Goal: Task Accomplishment & Management: Manage account settings

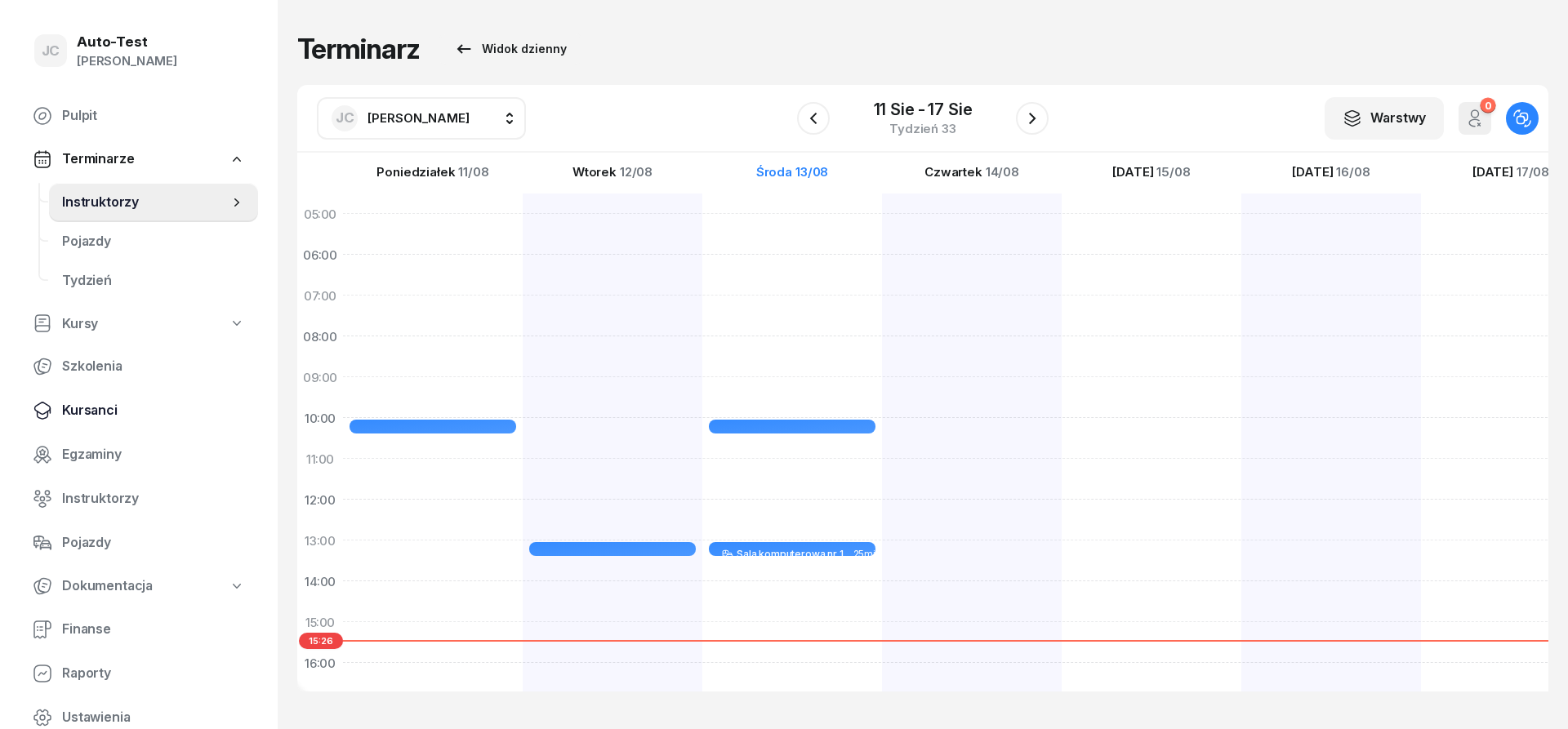
click at [126, 417] on span "Kursanci" at bounding box center [153, 411] width 183 height 21
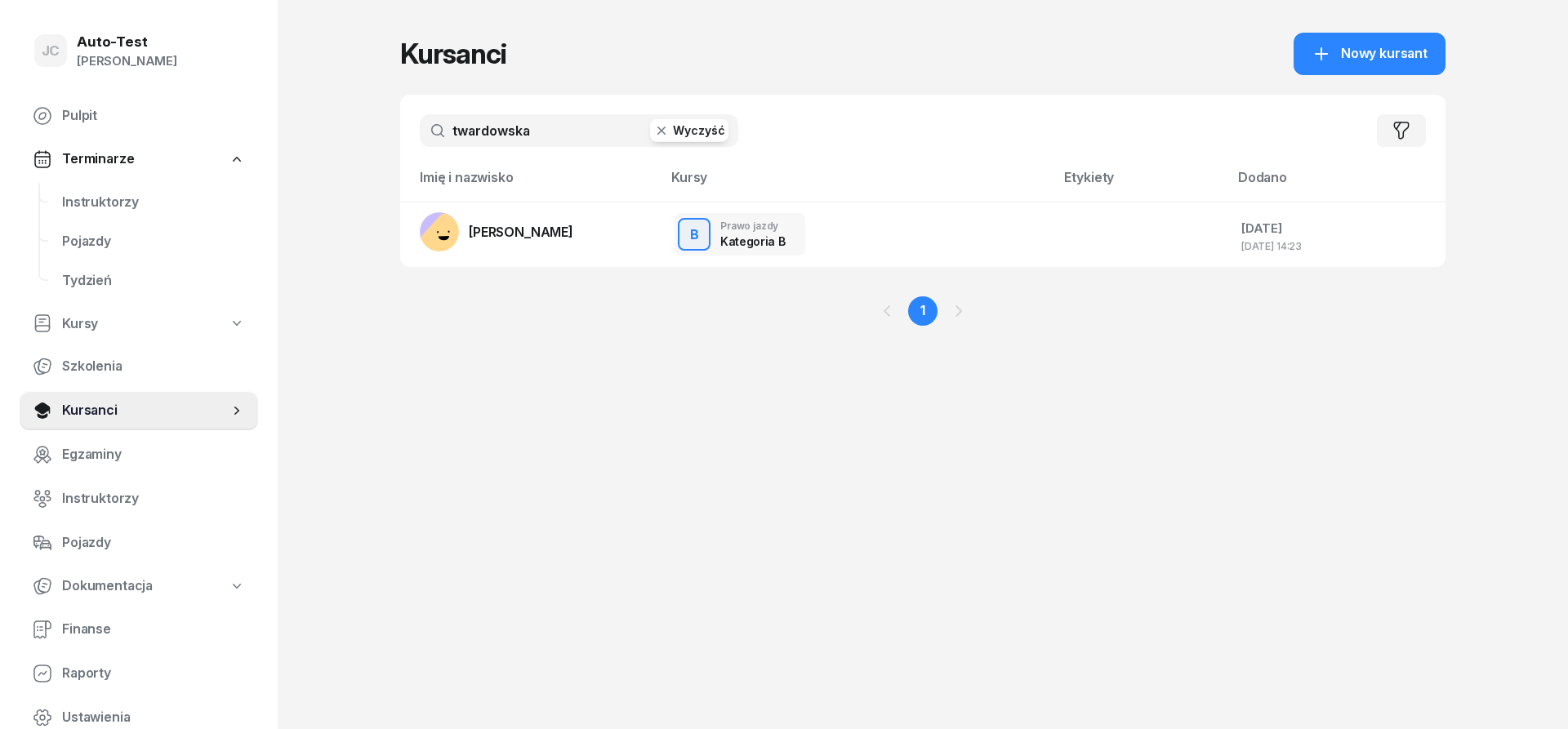
drag, startPoint x: 536, startPoint y: 128, endPoint x: 412, endPoint y: 129, distance: 124.0
click at [420, 129] on input "twardowska" at bounding box center [579, 130] width 318 height 33
type input "[PERSON_NAME]"
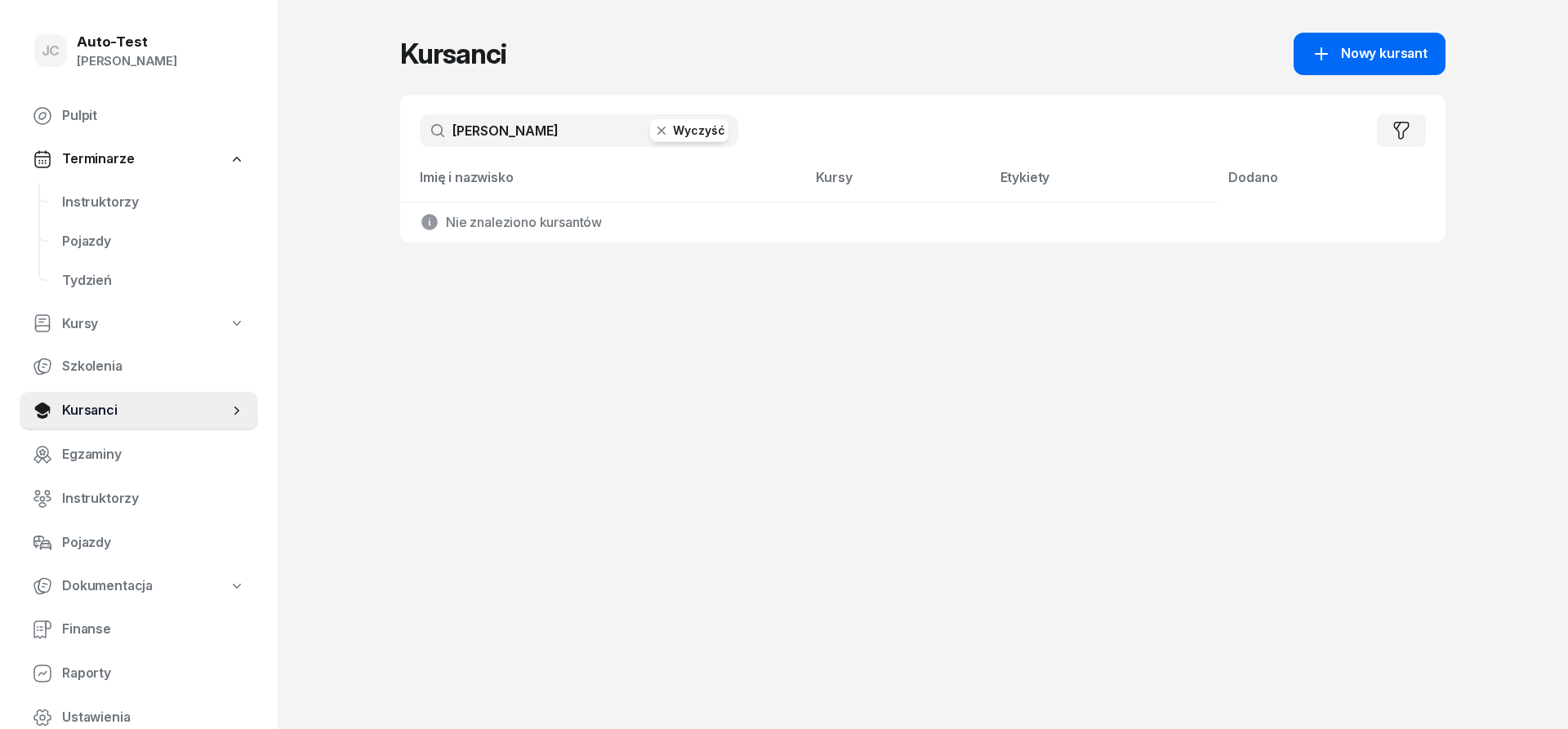
click at [1381, 62] on span "Nowy kursant" at bounding box center [1385, 54] width 87 height 21
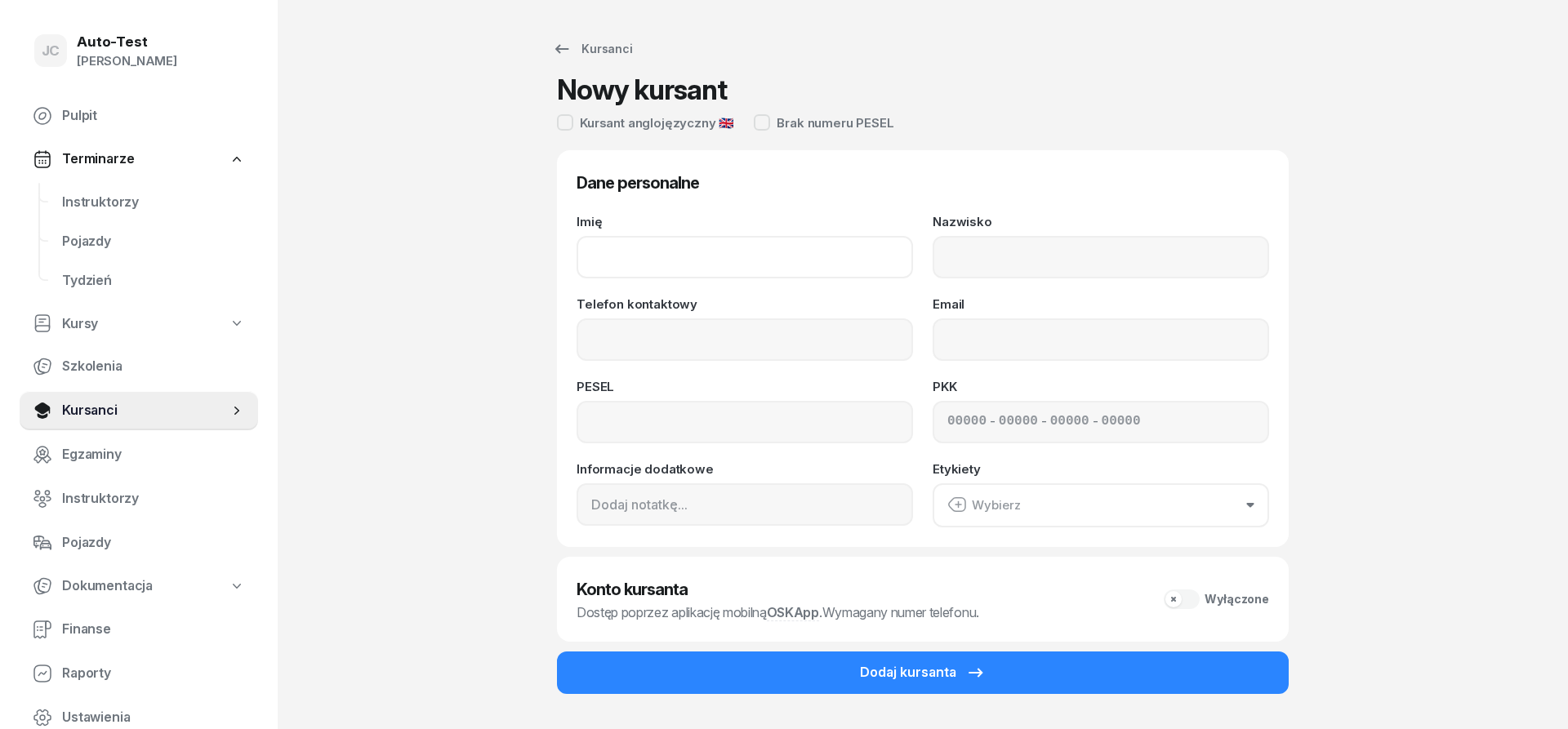
click at [698, 262] on input "Imię" at bounding box center [745, 257] width 336 height 43
type input "Justyna"
type input "[PERSON_NAME]"
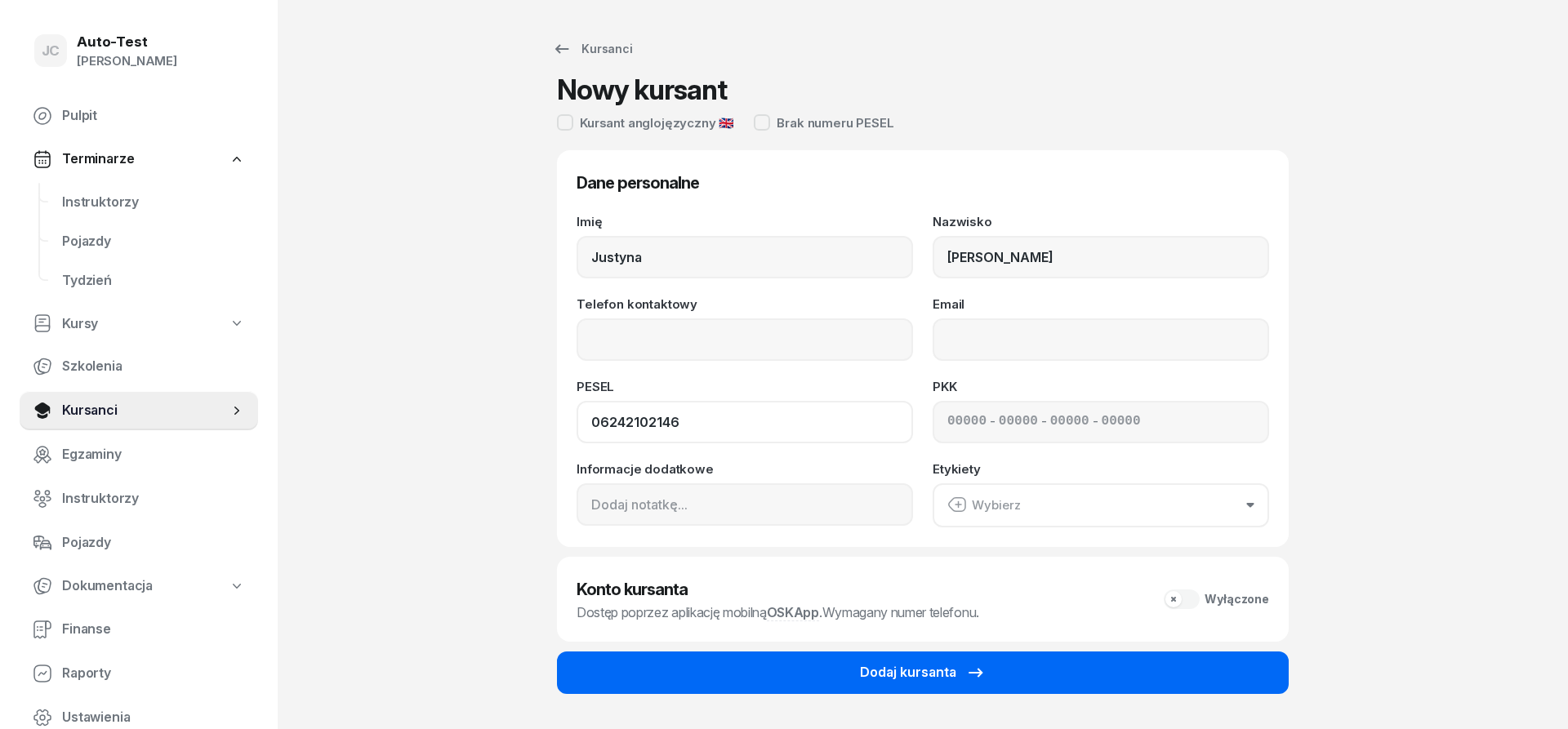
type input "06242102146"
click at [880, 679] on div "Dodaj kursanta" at bounding box center [922, 672] width 126 height 21
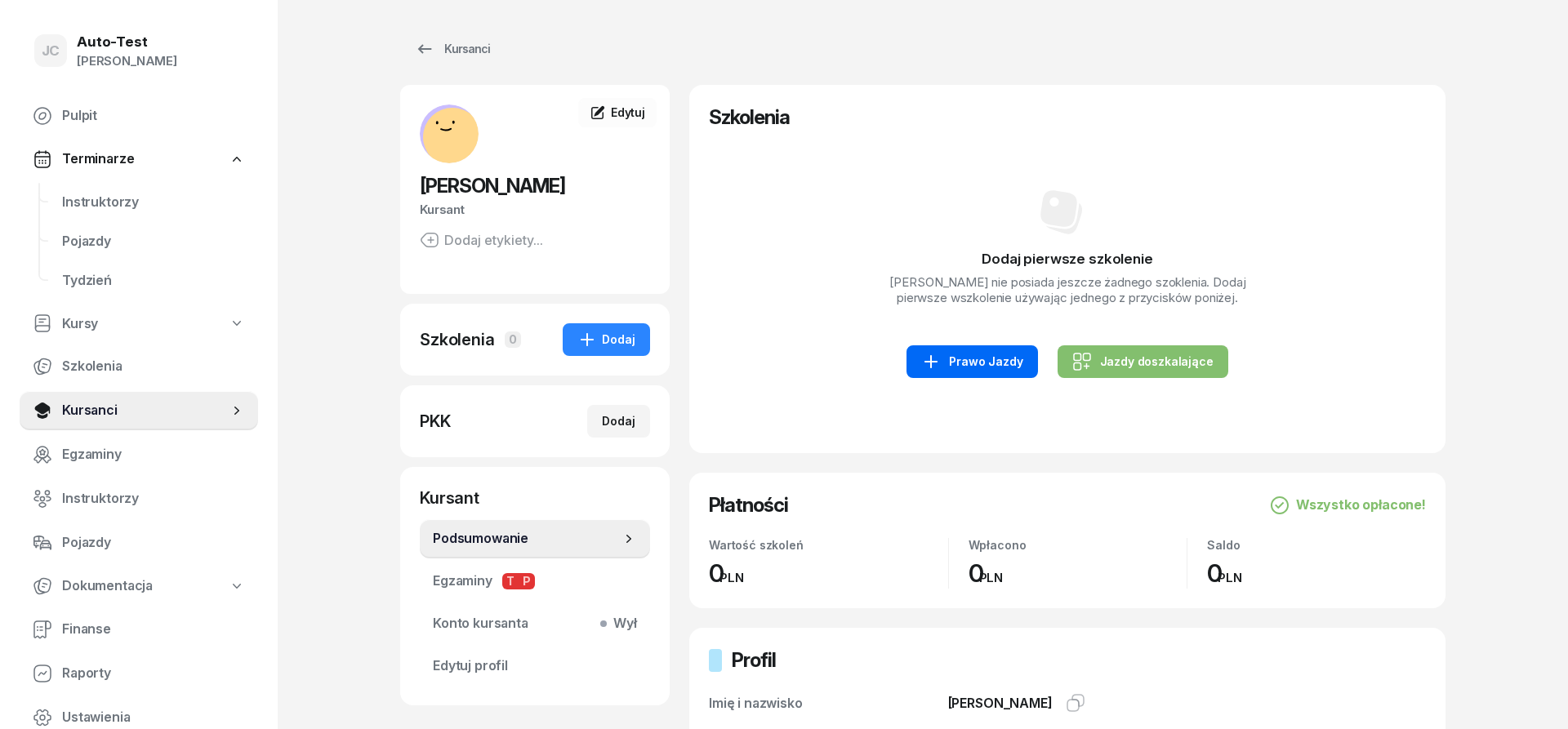
click at [1021, 360] on div "Prawo Jazdy" at bounding box center [971, 362] width 101 height 20
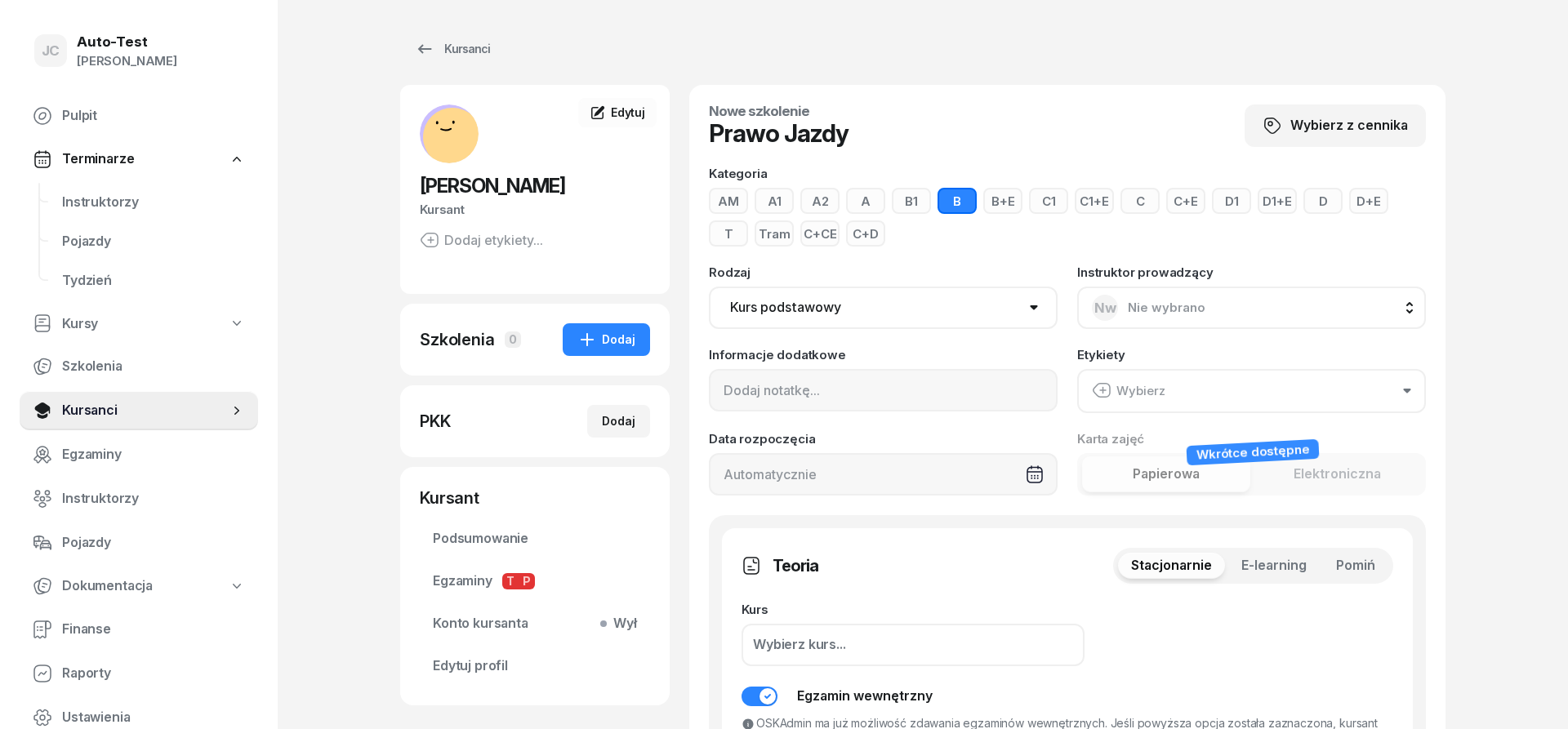
click at [1360, 559] on span "Pomiń" at bounding box center [1356, 566] width 39 height 21
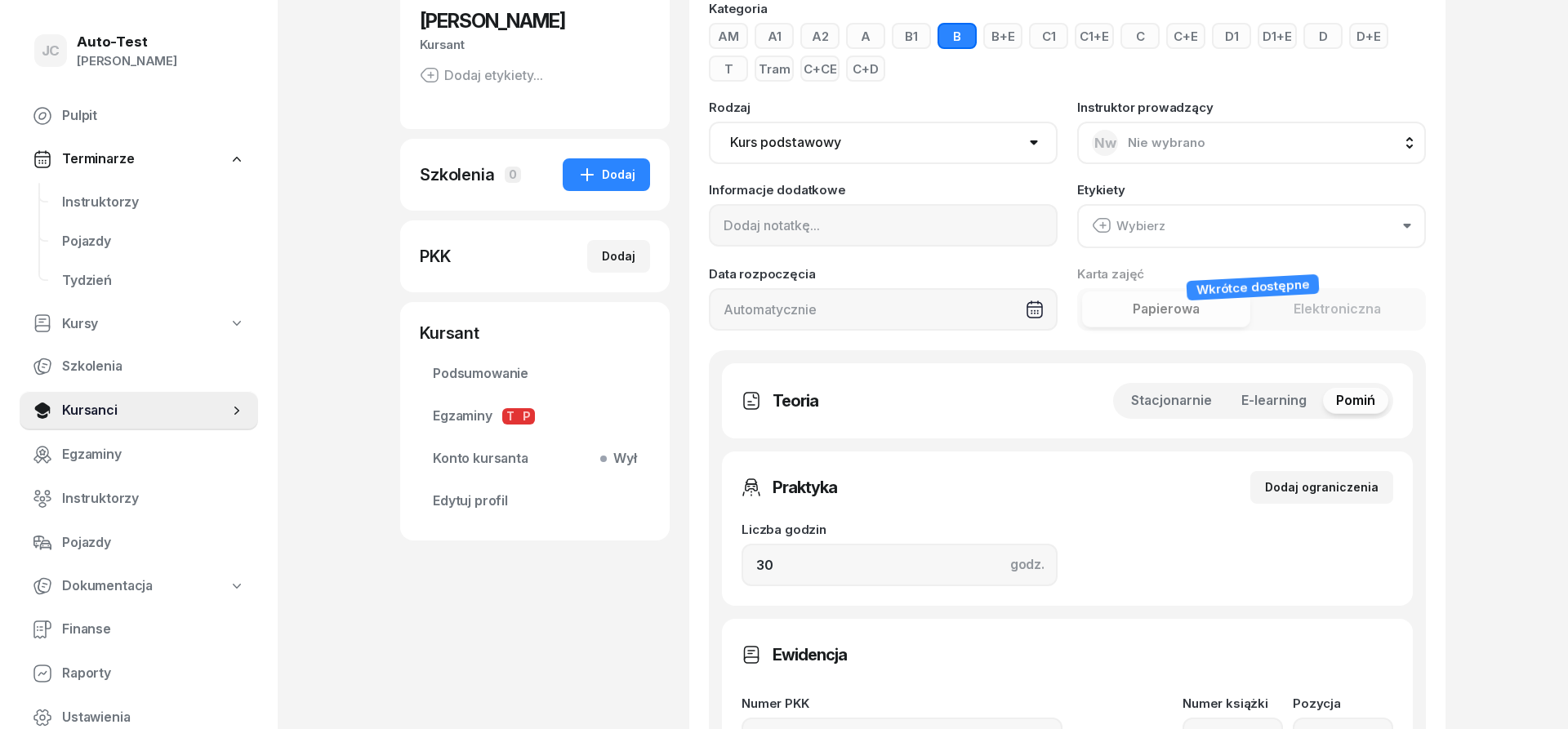
scroll to position [166, 0]
drag, startPoint x: 846, startPoint y: 562, endPoint x: 678, endPoint y: 565, distance: 168.0
click at [742, 565] on input "30" at bounding box center [899, 563] width 316 height 43
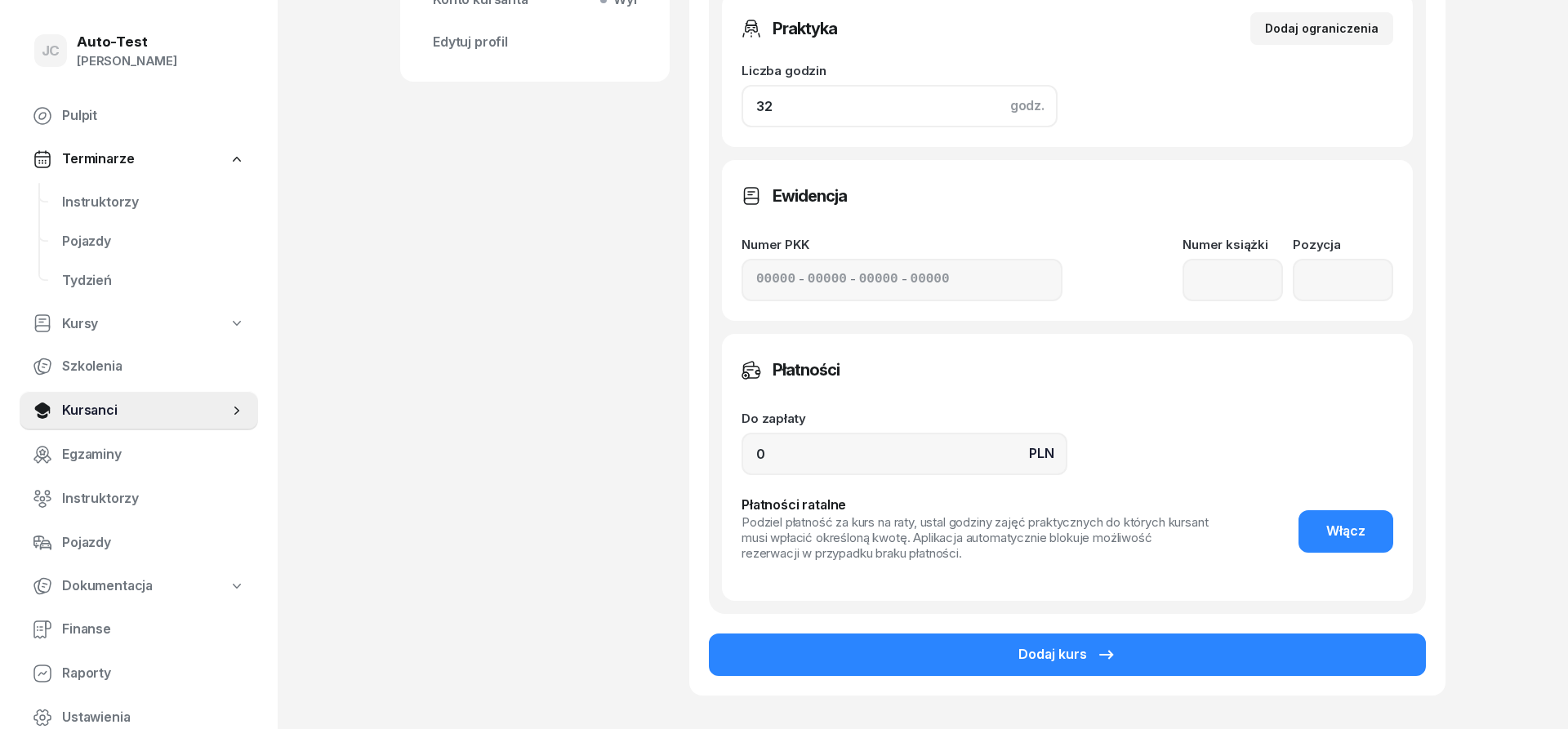
scroll to position [740, 0]
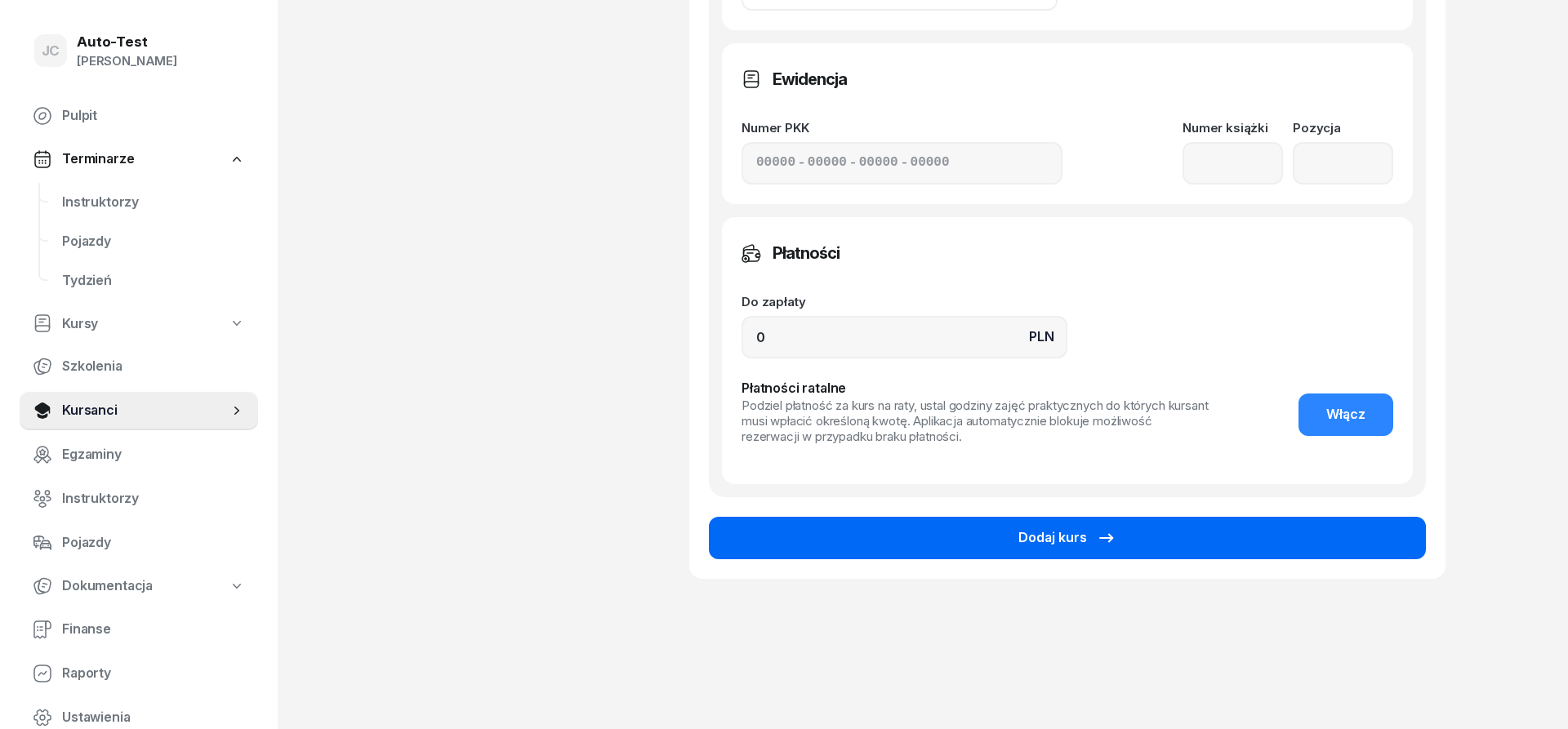
type input "32"
click at [880, 549] on button "Dodaj kurs" at bounding box center [1067, 538] width 717 height 43
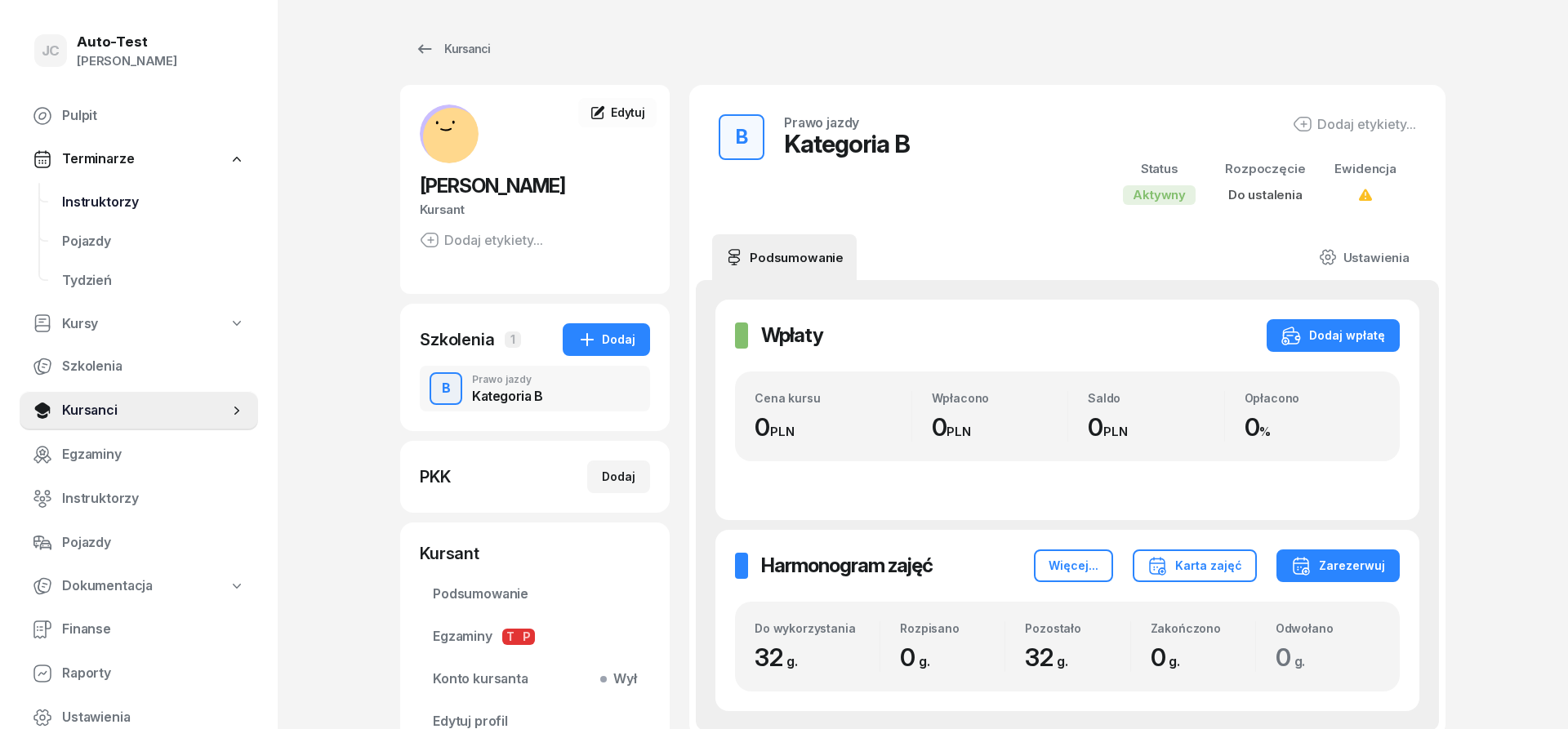
click at [115, 194] on span "Instruktorzy" at bounding box center [153, 203] width 183 height 21
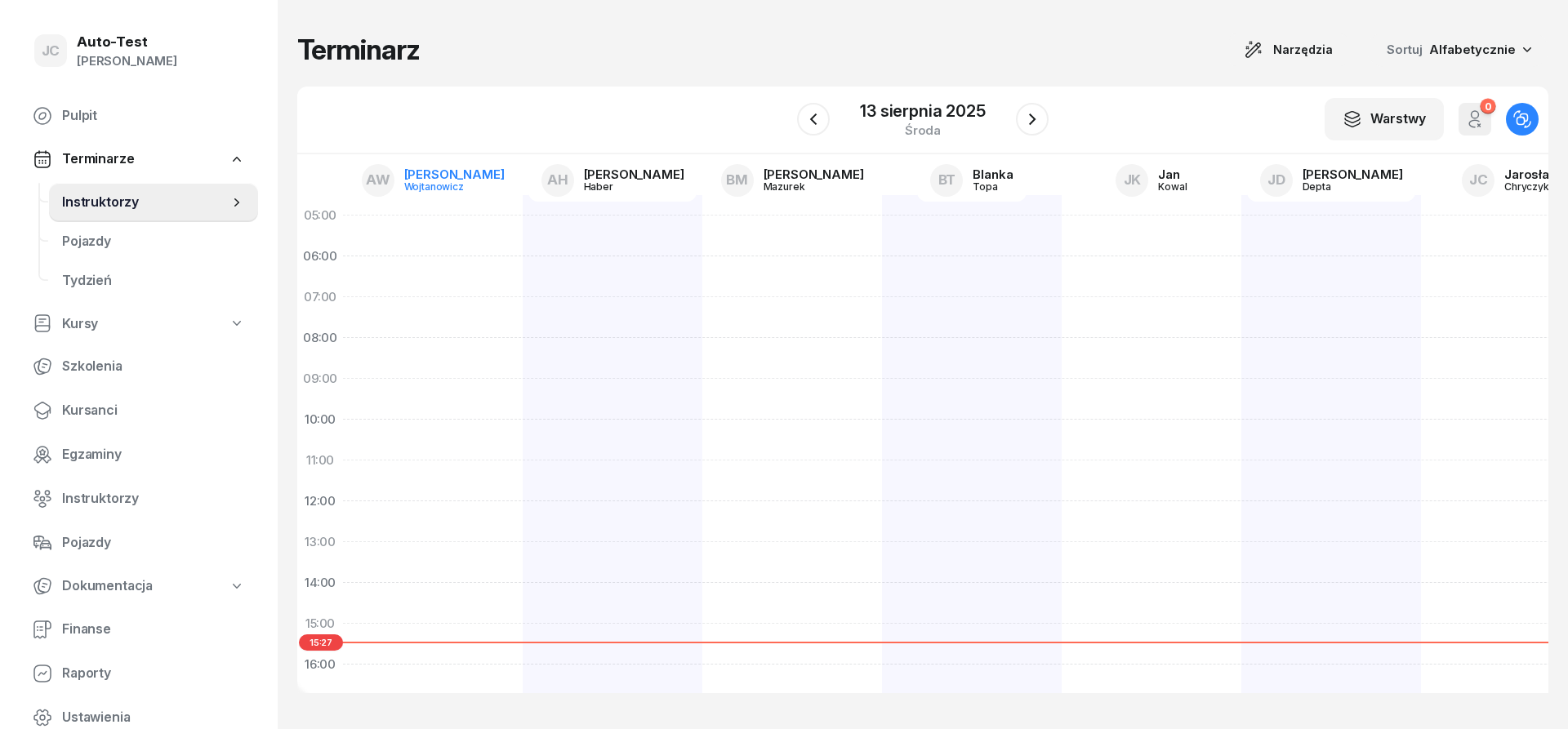
click at [429, 179] on div "[PERSON_NAME]" at bounding box center [455, 174] width 100 height 12
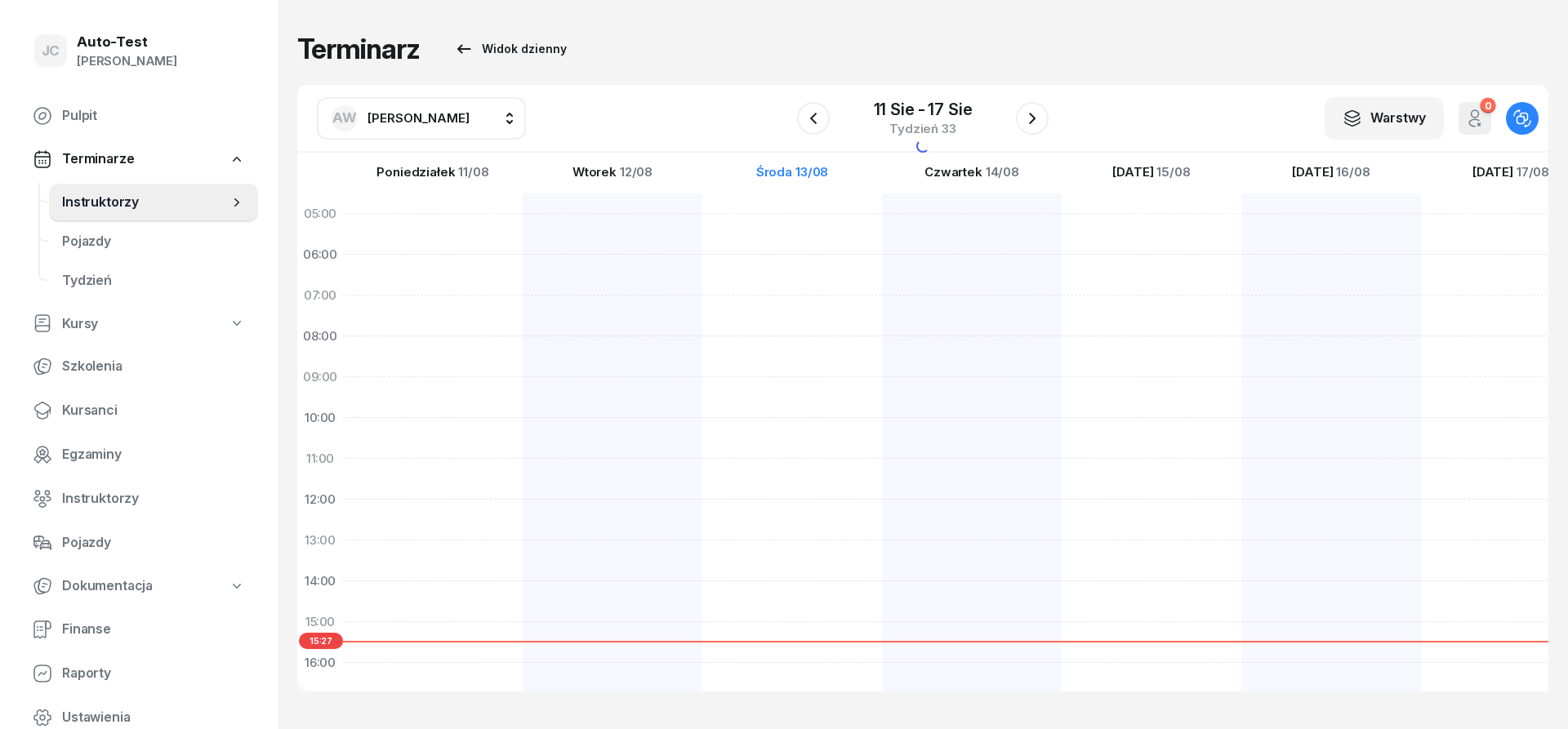
click at [403, 122] on span "[PERSON_NAME]" at bounding box center [418, 117] width 102 height 16
type input "ch"
click at [444, 226] on span "[PERSON_NAME]" at bounding box center [427, 226] width 100 height 21
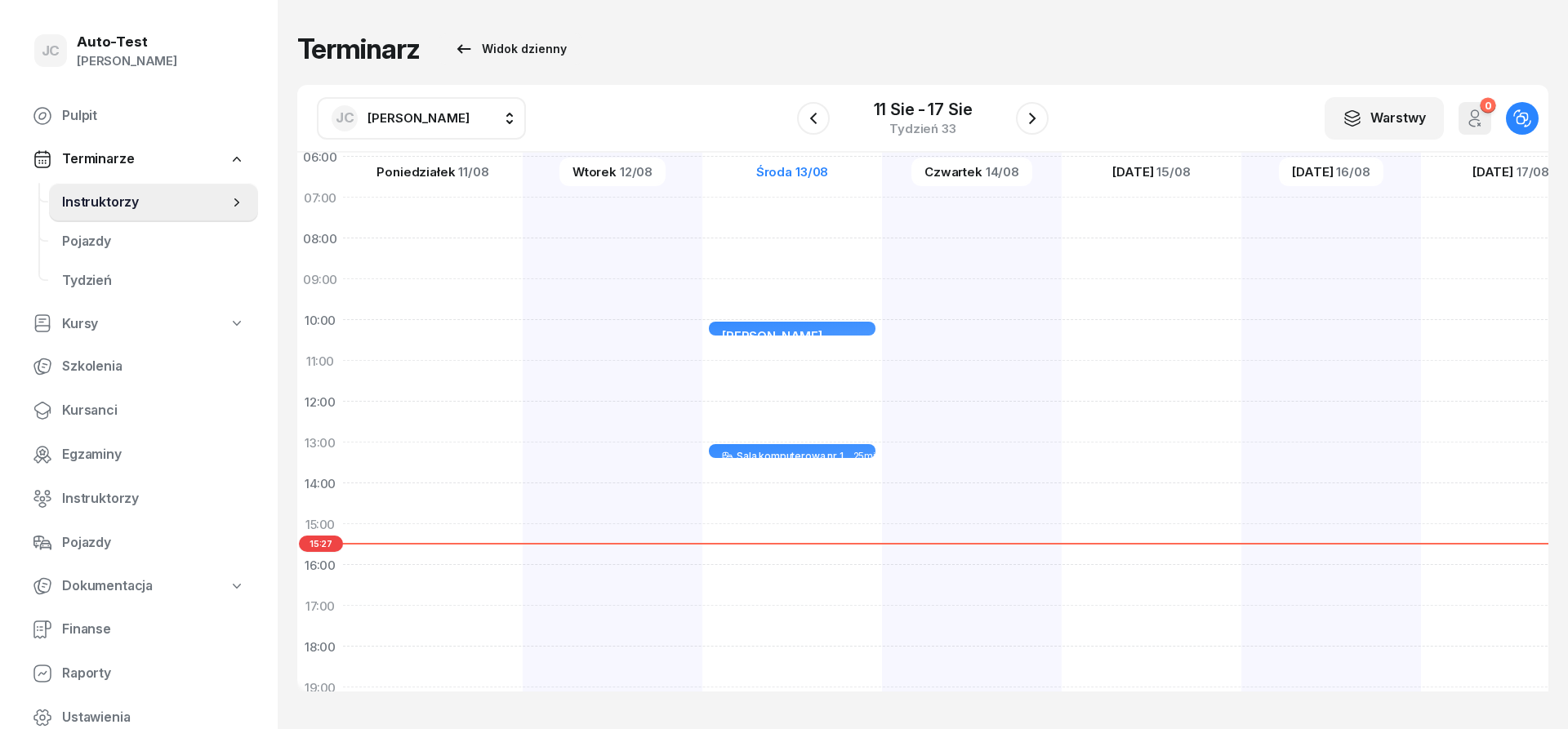
click at [882, 502] on div "[PERSON_NAME] Sala komputerowa nr 1 25min 10:00 - 10:25 Sala komputerowa nr 1 2…" at bounding box center [971, 503] width 180 height 816
select select "14"
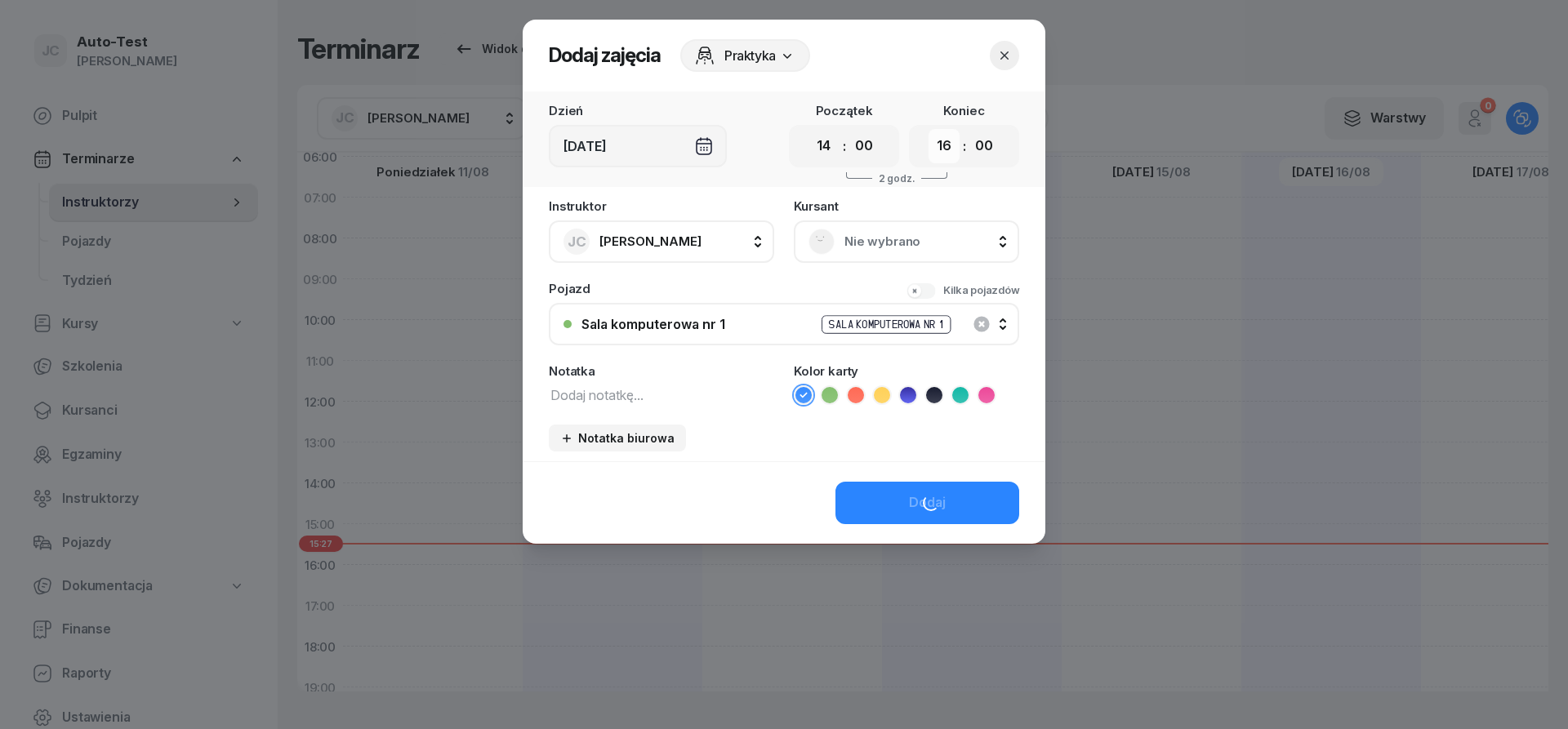
click at [929, 129] on select "00 01 02 03 04 05 06 07 08 09 10 11 12 13 14 15 16 17 18 19 20 21 22 23" at bounding box center [944, 146] width 31 height 34
select select "14"
click option "14" at bounding box center [0, 0] width 0 height 0
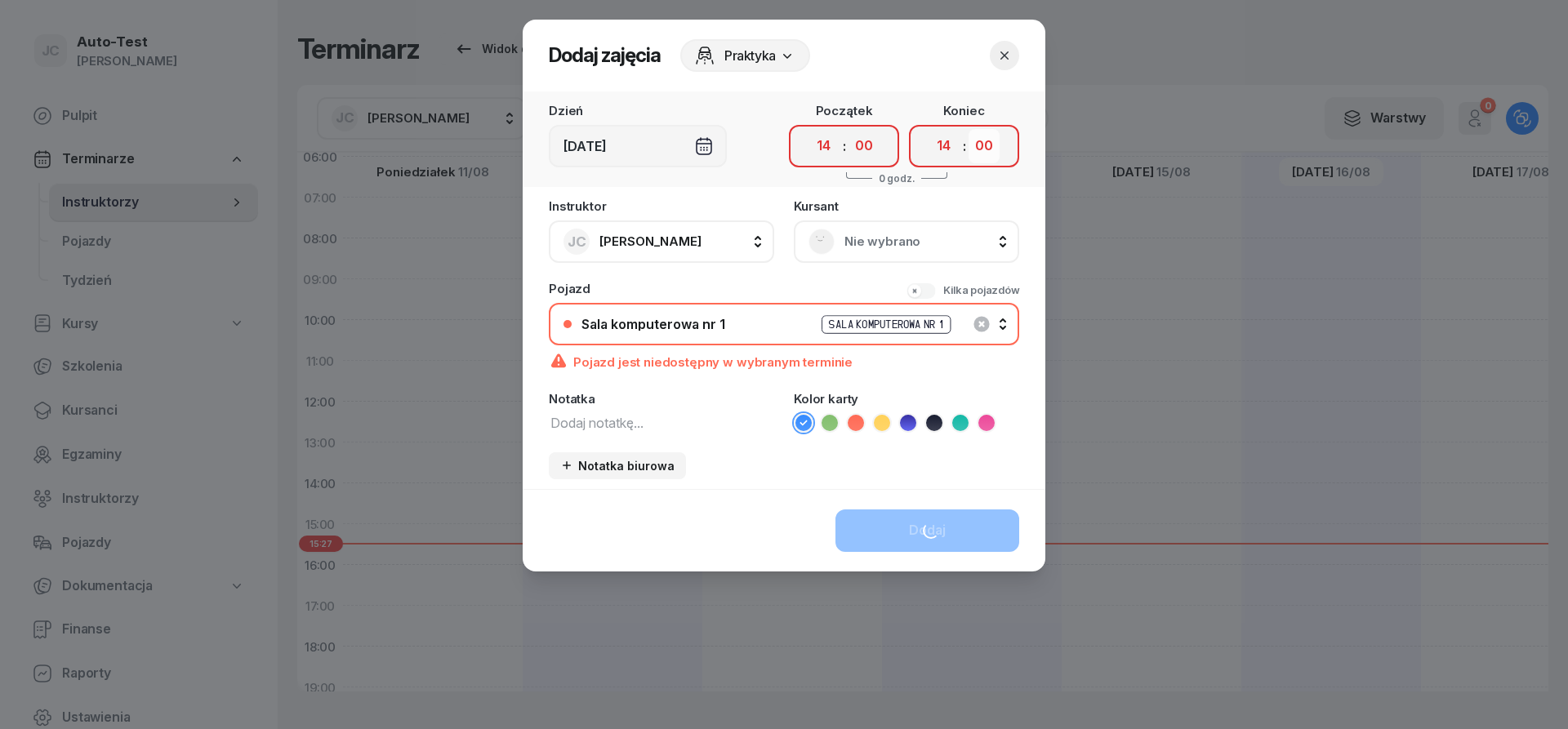
click at [969, 129] on select "00 05 10 15 20 25 30 35 40 45 50 55" at bounding box center [985, 146] width 31 height 34
select select "25"
click option "25" at bounding box center [0, 0] width 0 height 0
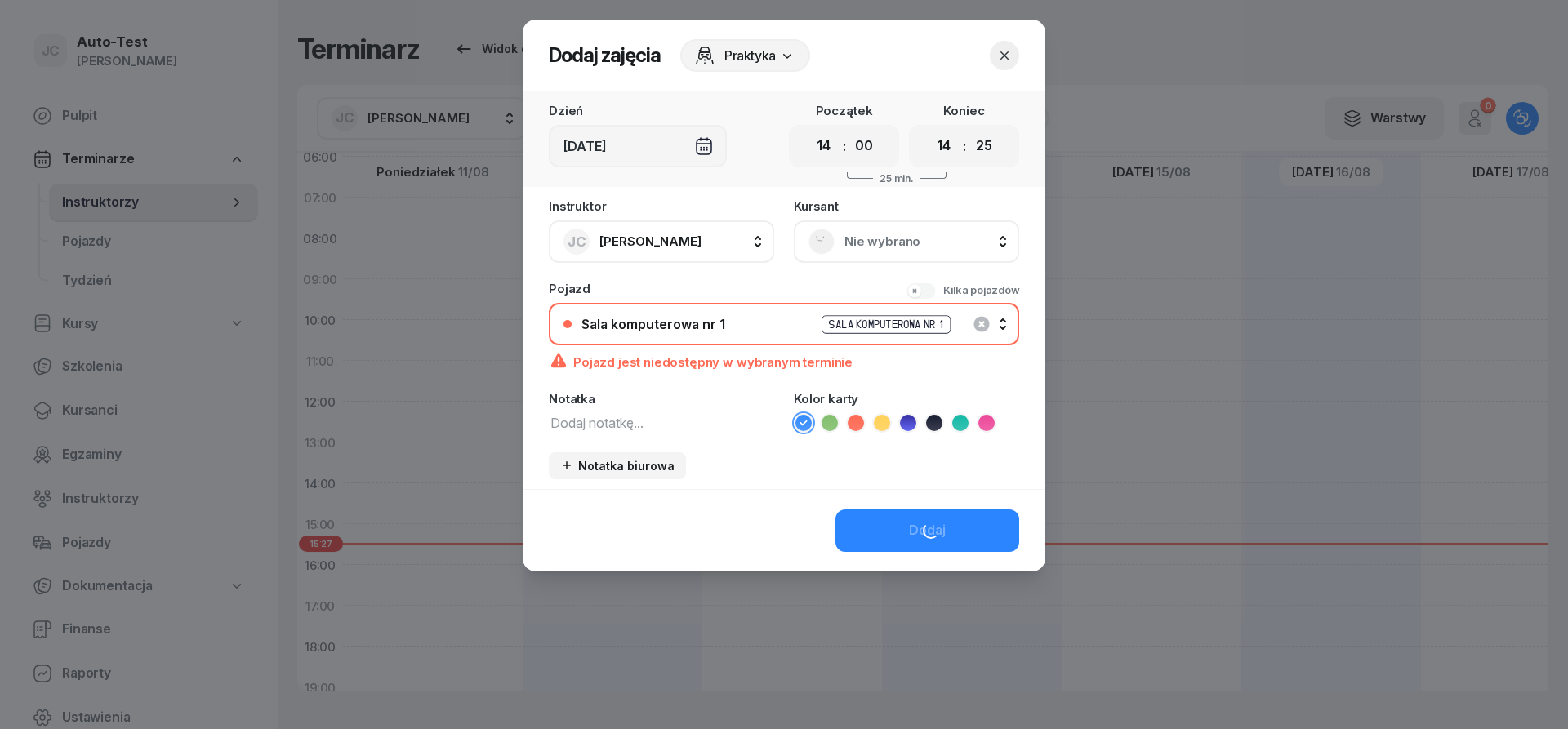
click at [807, 215] on div "[DEMOGRAPHIC_DATA] Nie wybrano" at bounding box center [907, 231] width 226 height 63
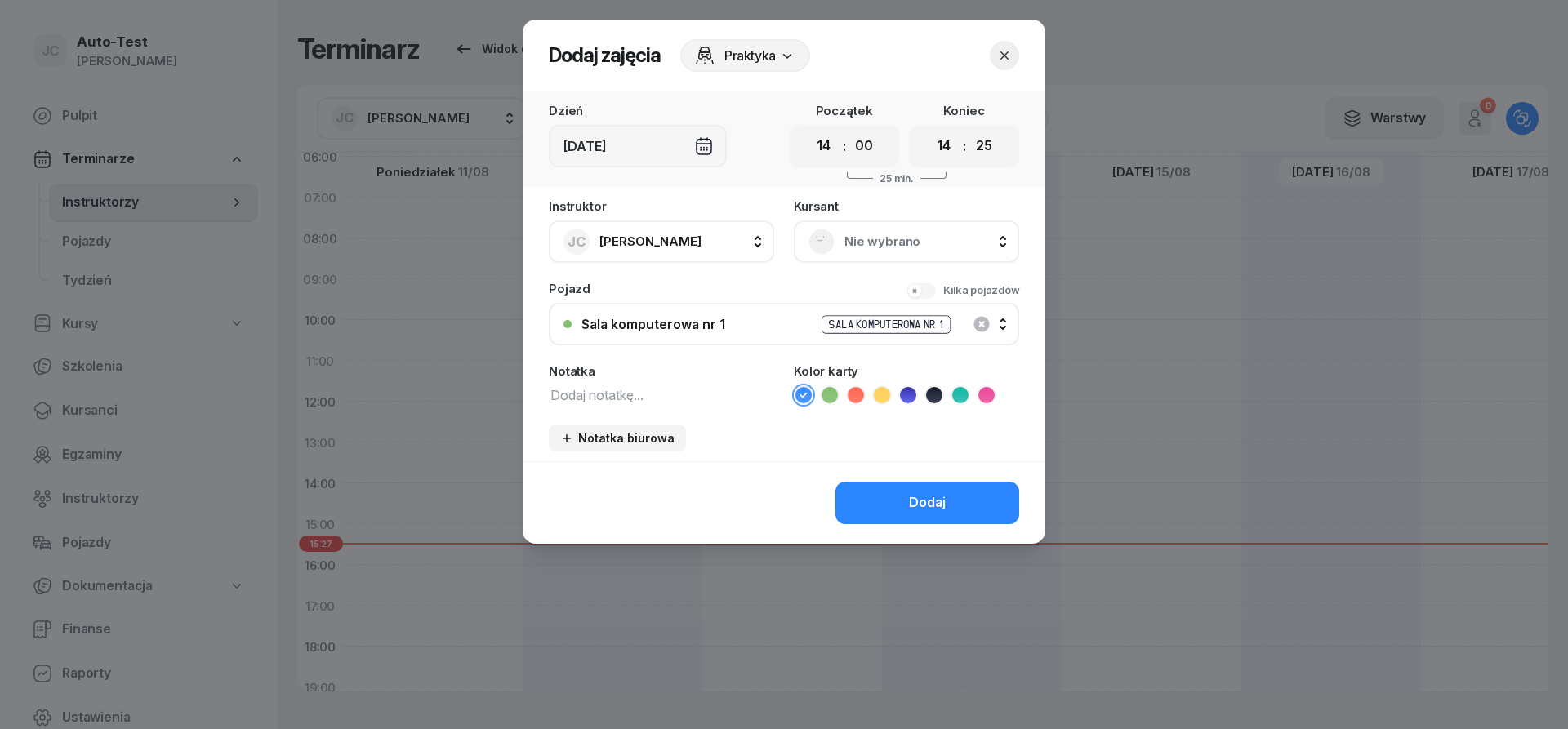
click at [870, 230] on div "Nie wybrano" at bounding box center [907, 242] width 196 height 26
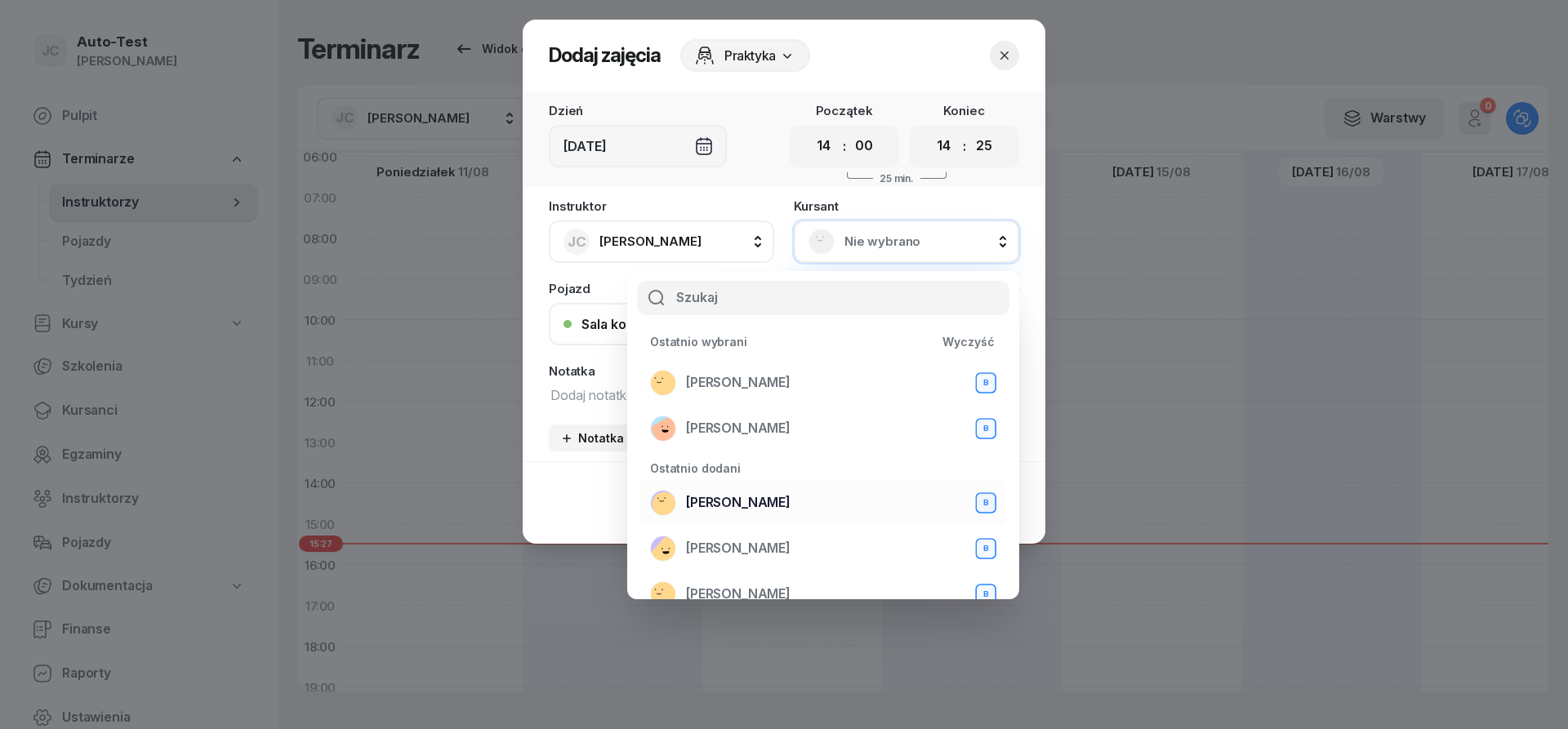
click at [764, 492] on div "[PERSON_NAME] B" at bounding box center [823, 503] width 346 height 26
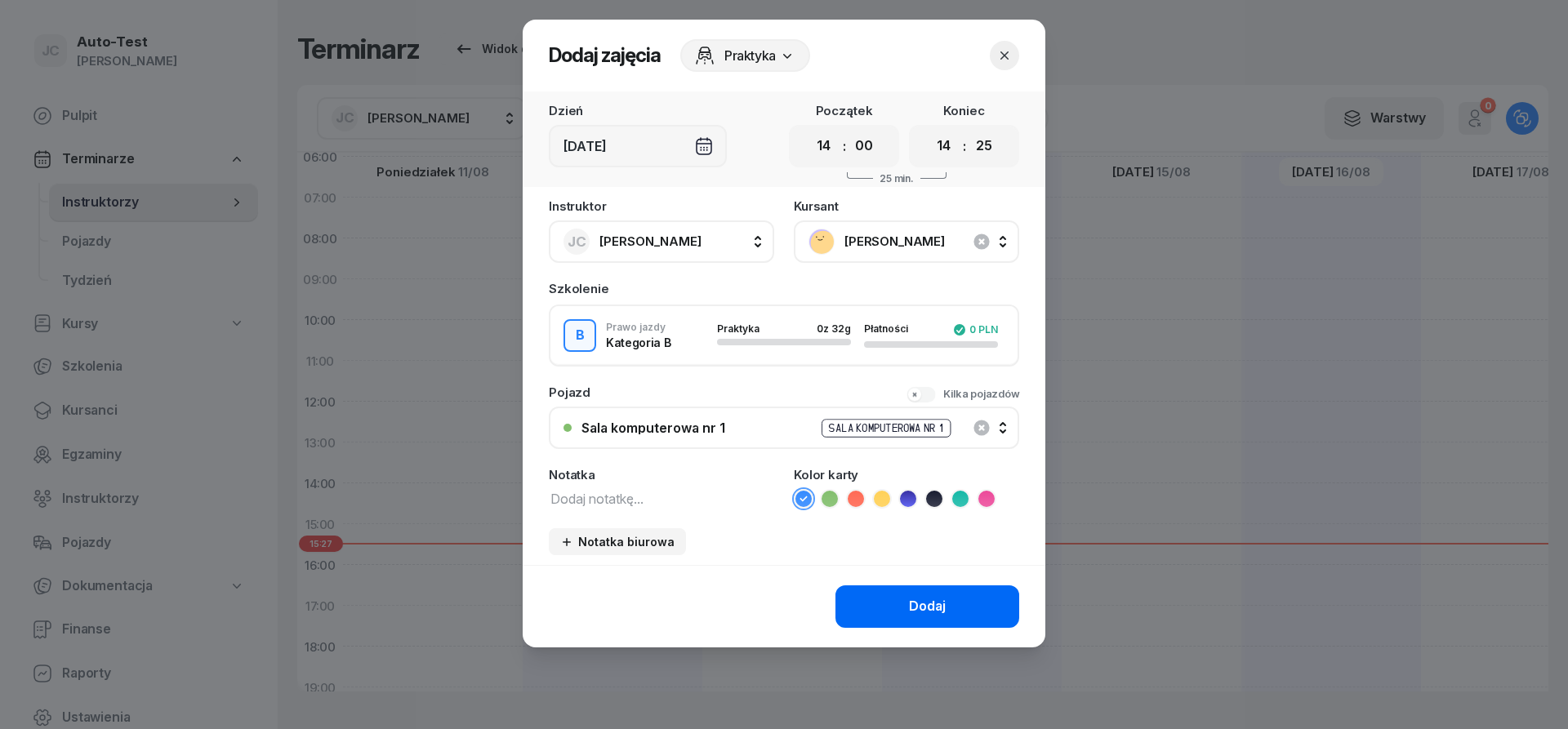
click at [900, 613] on button "Dodaj" at bounding box center [927, 607] width 184 height 43
